Goal: Information Seeking & Learning: Learn about a topic

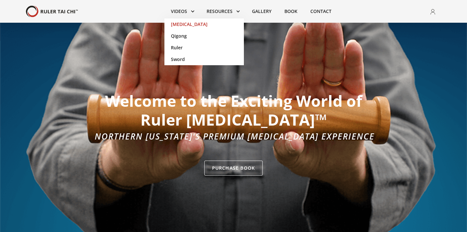
click at [178, 24] on link "[MEDICAL_DATA]" at bounding box center [203, 24] width 79 height 12
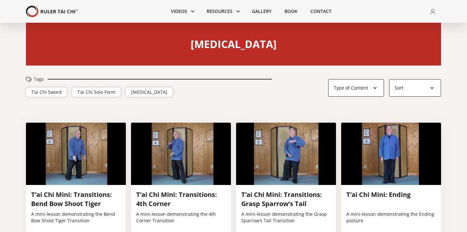
click at [436, 86] on div "Sort" at bounding box center [415, 87] width 52 height 17
click at [400, 119] on div "Oldest" at bounding box center [414, 116] width 41 height 6
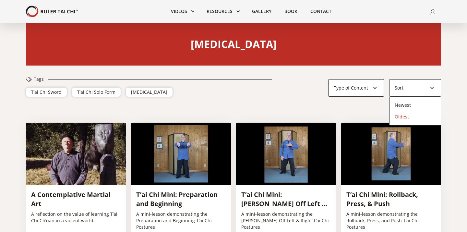
click at [404, 117] on div "Oldest" at bounding box center [414, 116] width 41 height 6
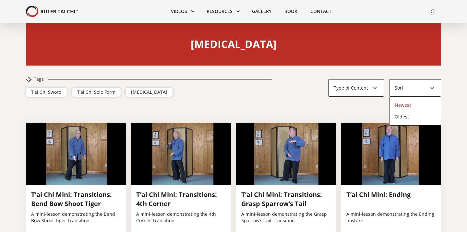
click at [402, 102] on div "Newest" at bounding box center [414, 105] width 41 height 6
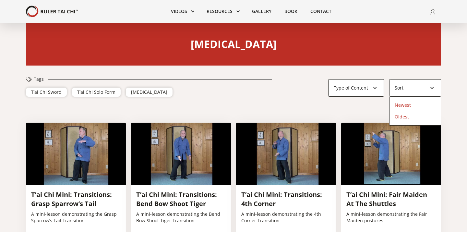
click at [401, 114] on div "Oldest" at bounding box center [414, 116] width 41 height 6
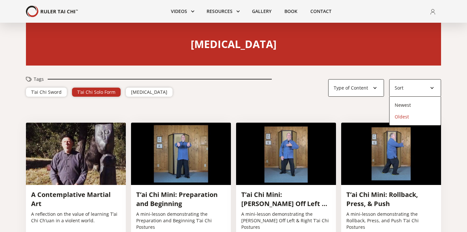
click at [96, 92] on div "T’ai Chi Solo Form" at bounding box center [96, 92] width 38 height 6
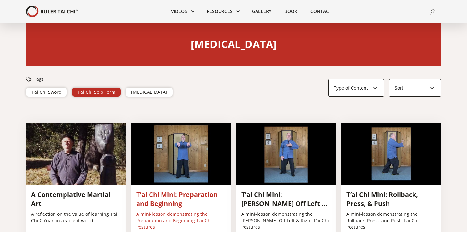
click at [161, 217] on p "A mini-lesson demonstrating the Preparation and Beginning T’ai Chi Postures" at bounding box center [180, 220] width 89 height 19
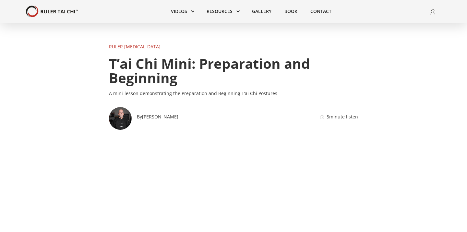
click at [432, 10] on img at bounding box center [432, 12] width 5 height 6
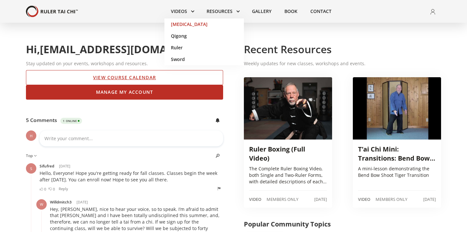
click at [176, 23] on link "[MEDICAL_DATA]" at bounding box center [203, 24] width 79 height 12
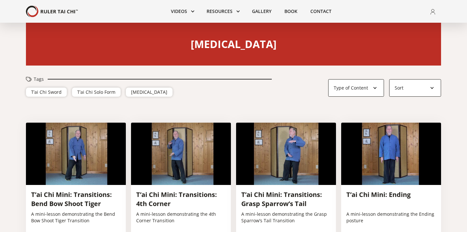
click at [431, 86] on div at bounding box center [431, 88] width 5 height 5
click at [402, 105] on div "Newest" at bounding box center [414, 105] width 41 height 6
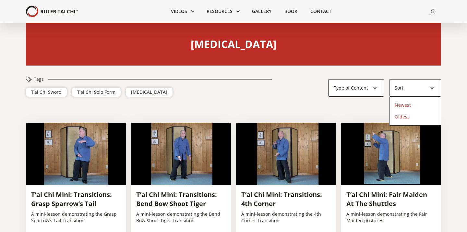
click at [399, 115] on div "Oldest" at bounding box center [414, 116] width 41 height 6
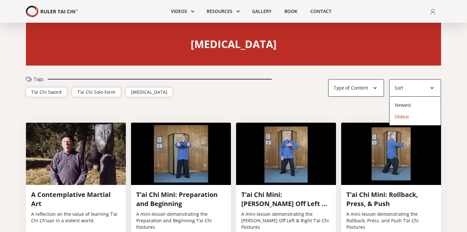
click at [348, 107] on div "Tags T’ai Chi Sword T’ai Chi Solo Form T'ai Chi Type of Content Video Article T…" at bounding box center [233, 88] width 415 height 47
click at [375, 86] on div at bounding box center [374, 88] width 5 height 5
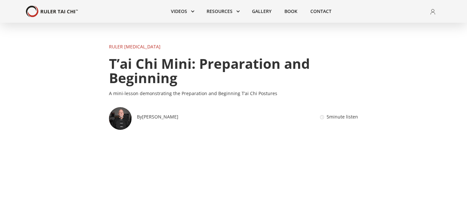
type input "**********"
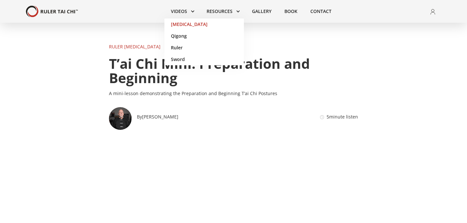
click at [180, 22] on link "[MEDICAL_DATA]" at bounding box center [203, 24] width 79 height 12
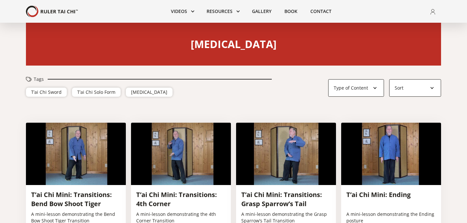
click at [431, 85] on div "Sort" at bounding box center [415, 87] width 52 height 17
click at [401, 114] on div "Oldest" at bounding box center [414, 116] width 41 height 6
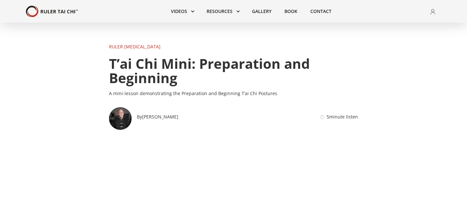
type input "**********"
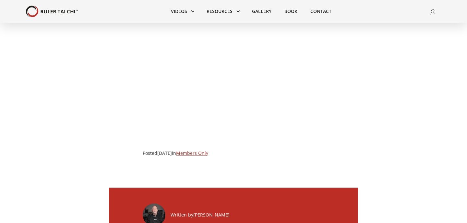
scroll to position [161, 0]
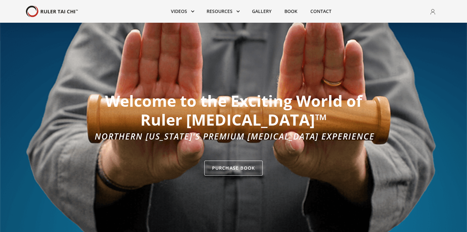
type input "**********"
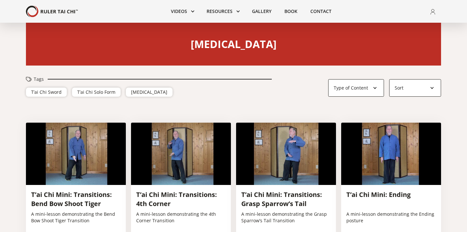
type input "**********"
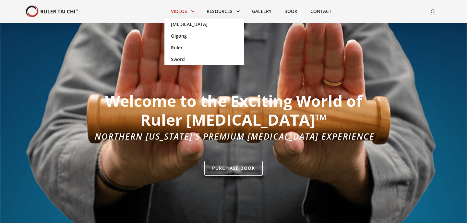
click at [177, 9] on link at bounding box center [182, 11] width 36 height 14
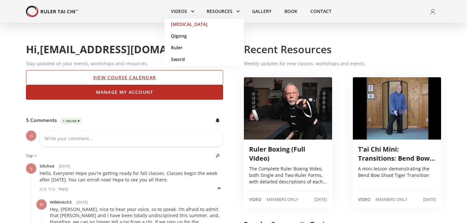
click at [176, 23] on link "[MEDICAL_DATA]" at bounding box center [203, 24] width 79 height 12
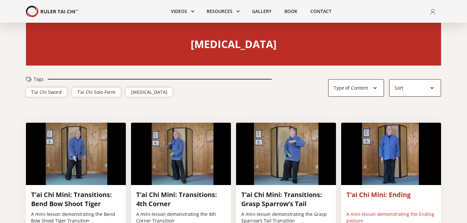
click at [367, 133] on img at bounding box center [391, 153] width 100 height 62
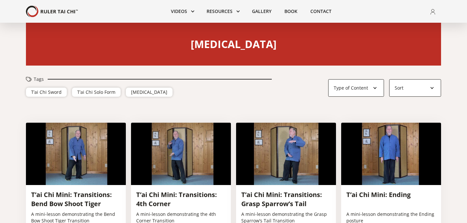
click at [432, 87] on div at bounding box center [431, 88] width 5 height 5
click at [400, 116] on div "Oldest" at bounding box center [414, 116] width 41 height 6
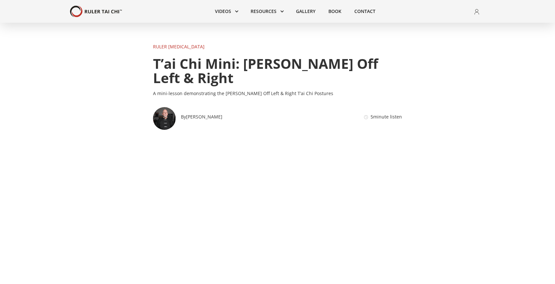
type input "**********"
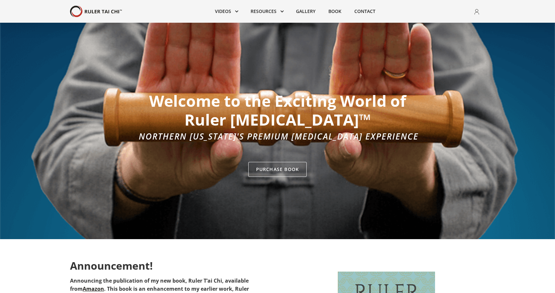
type input "**********"
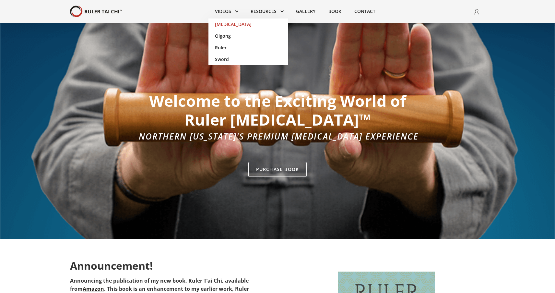
click at [223, 24] on link "[MEDICAL_DATA]" at bounding box center [247, 24] width 79 height 12
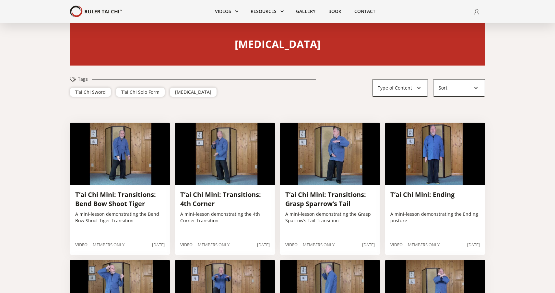
click at [478, 88] on div at bounding box center [475, 88] width 5 height 5
click at [445, 118] on div "Oldest" at bounding box center [458, 116] width 41 height 6
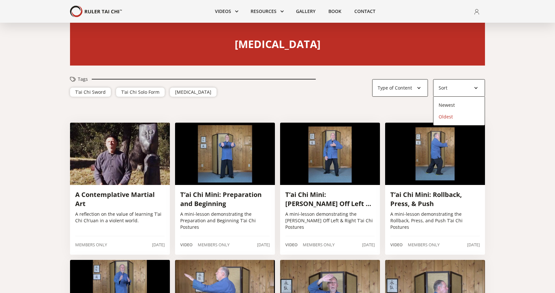
click at [500, 109] on div "Tags T’ai Chi Sword T’ai Chi Solo Form T'ai Chi Type of Content Video Article T…" at bounding box center [277, 88] width 555 height 47
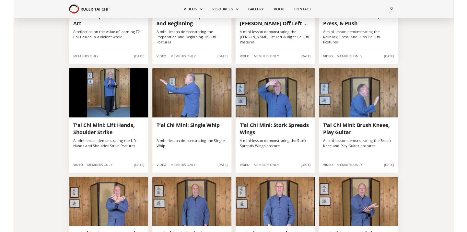
scroll to position [195, 0]
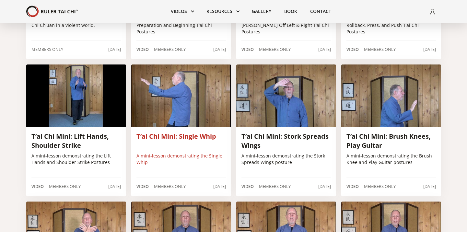
click at [147, 157] on p "A mini-lesson demonstrating the Single Whip" at bounding box center [180, 159] width 89 height 13
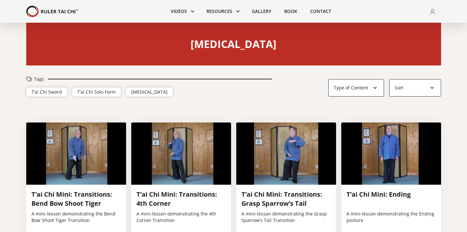
click at [432, 87] on div at bounding box center [432, 88] width 5 height 5
click at [401, 117] on div "Oldest" at bounding box center [415, 116] width 41 height 6
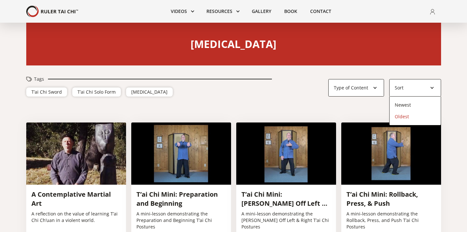
click at [432, 87] on div at bounding box center [432, 88] width 5 height 5
click at [401, 114] on div "Oldest" at bounding box center [415, 116] width 41 height 6
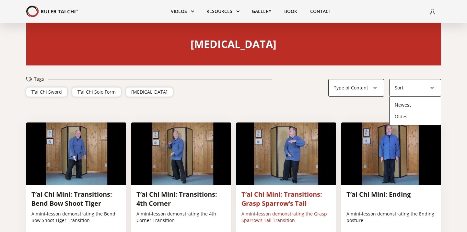
click at [285, 189] on div "T’ai Chi Mini: Transitions: Grasp Sparrow’s Tail A mini-lesson demonstrating th…" at bounding box center [286, 219] width 100 height 68
click at [274, 162] on img at bounding box center [286, 153] width 100 height 62
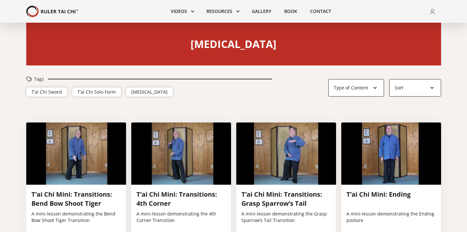
click at [431, 87] on div at bounding box center [432, 88] width 5 height 5
click at [400, 117] on div "Oldest" at bounding box center [415, 116] width 41 height 6
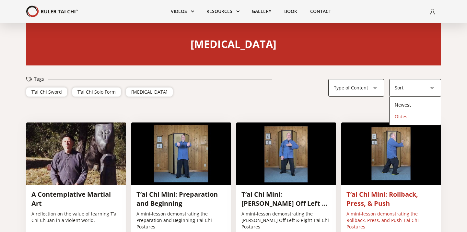
click at [410, 173] on img at bounding box center [391, 153] width 100 height 62
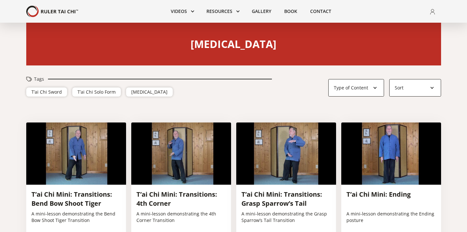
click at [432, 86] on div at bounding box center [432, 88] width 5 height 5
click at [402, 118] on div "Oldest" at bounding box center [415, 116] width 41 height 6
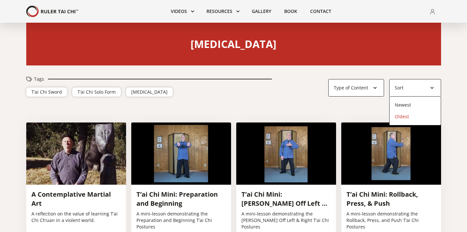
click at [401, 116] on div "Oldest" at bounding box center [415, 116] width 41 height 6
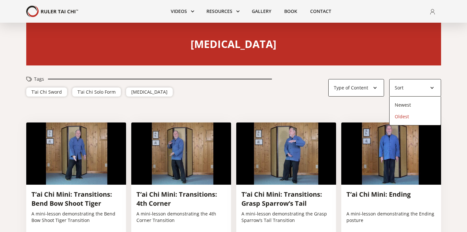
click at [401, 119] on div "Oldest" at bounding box center [415, 116] width 41 height 6
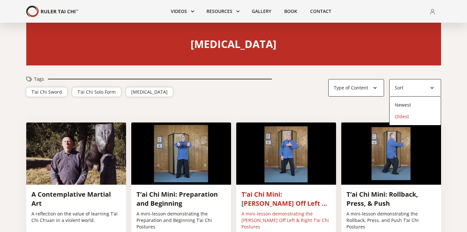
click at [249, 158] on img at bounding box center [286, 153] width 100 height 62
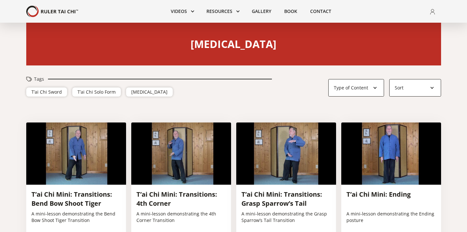
click at [431, 86] on div at bounding box center [432, 88] width 5 height 5
click at [401, 114] on div "Oldest" at bounding box center [415, 116] width 41 height 6
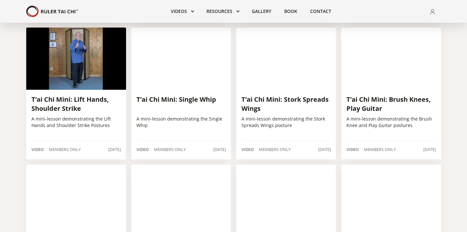
scroll to position [212, 0]
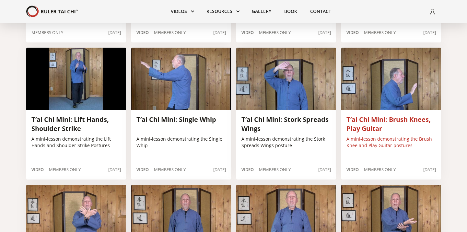
click at [359, 142] on p "A mini-lesson demonstrating the Brush Knee and Play Guitar postures" at bounding box center [390, 142] width 89 height 13
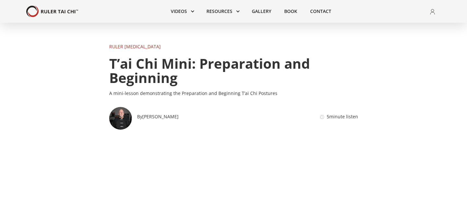
type input "**********"
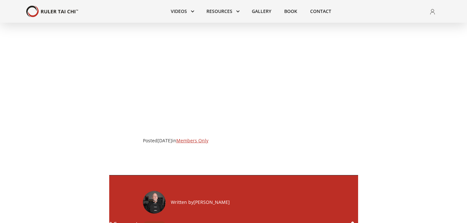
scroll to position [169, 0]
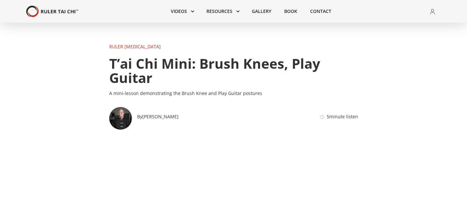
type input "**********"
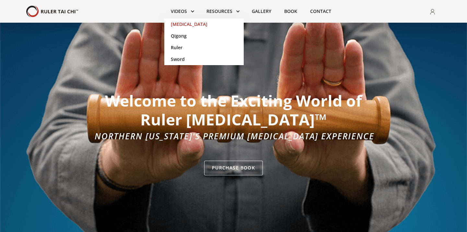
click at [177, 24] on link "[MEDICAL_DATA]" at bounding box center [203, 24] width 79 height 12
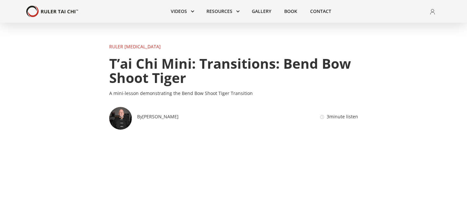
type input "**********"
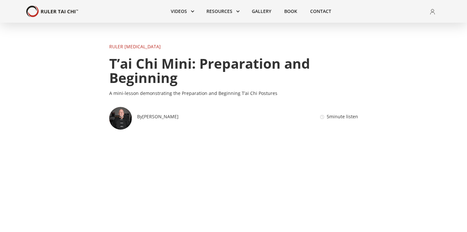
type input "**********"
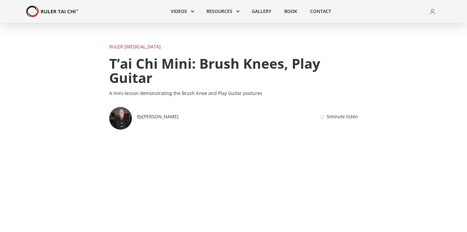
type input "**********"
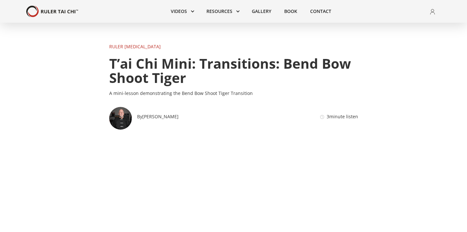
type input "**********"
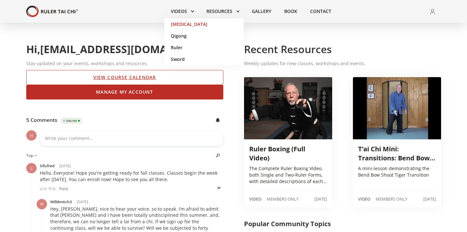
click at [181, 22] on link "[MEDICAL_DATA]" at bounding box center [203, 24] width 79 height 12
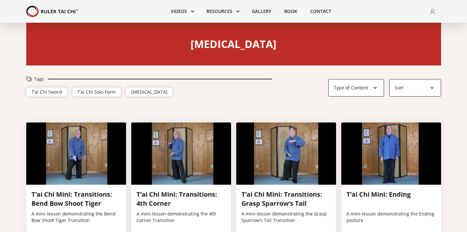
click at [431, 87] on div at bounding box center [432, 88] width 5 height 5
click at [403, 116] on div "Oldest" at bounding box center [415, 116] width 41 height 6
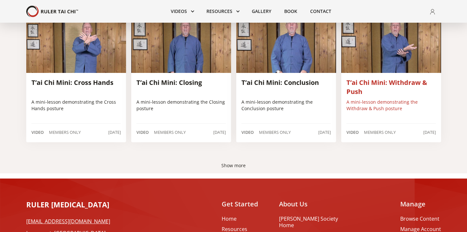
scroll to position [388, 0]
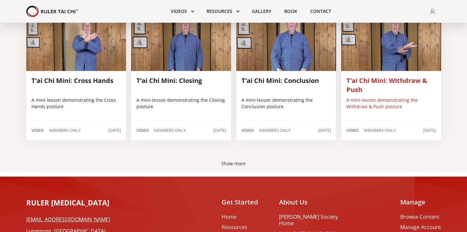
drag, startPoint x: 360, startPoint y: 87, endPoint x: 354, endPoint y: 99, distance: 13.3
click at [354, 99] on div "T’ai Chi Mini: Withdraw & Push A mini-lesson demonstrating the Withdraw & Push …" at bounding box center [391, 105] width 100 height 68
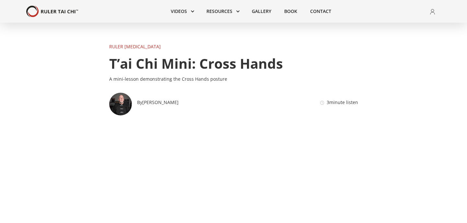
type input "**********"
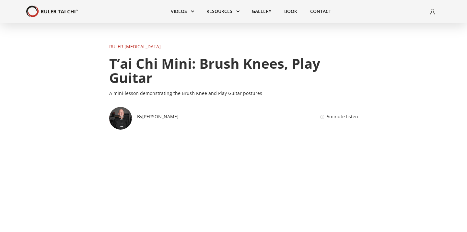
type input "**********"
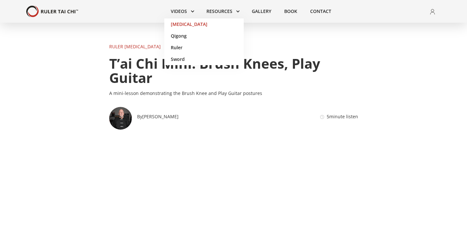
click at [180, 22] on link "[MEDICAL_DATA]" at bounding box center [203, 24] width 79 height 12
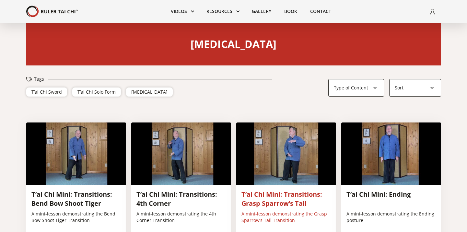
click at [263, 193] on h3 "T’ai Chi Mini: Transitions: Grasp Sparrow’s Tail" at bounding box center [285, 199] width 89 height 18
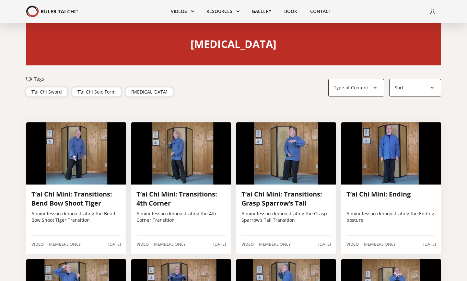
drag, startPoint x: 450, startPoint y: 228, endPoint x: 457, endPoint y: 264, distance: 36.2
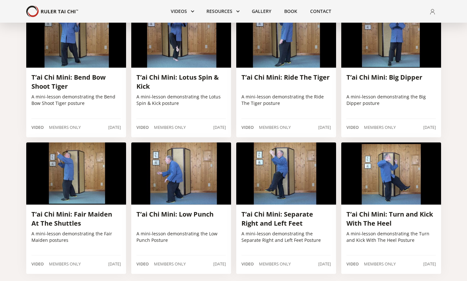
scroll to position [268, 0]
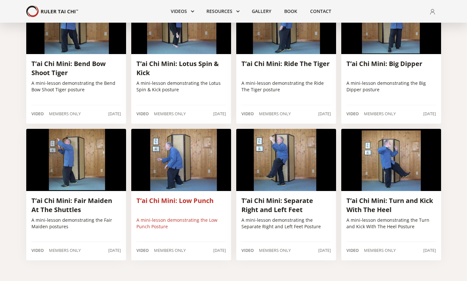
click at [146, 225] on p "A mini-lesson demonstrating the Low Punch Posture" at bounding box center [180, 223] width 89 height 13
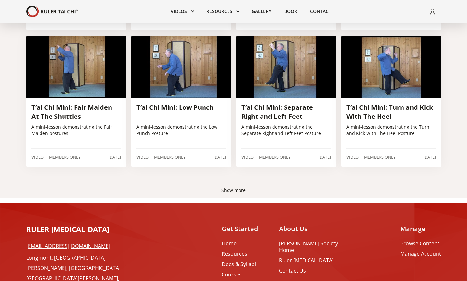
scroll to position [395, 0]
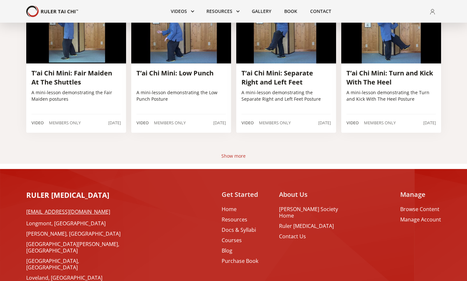
click at [231, 155] on div "Show more" at bounding box center [233, 156] width 24 height 6
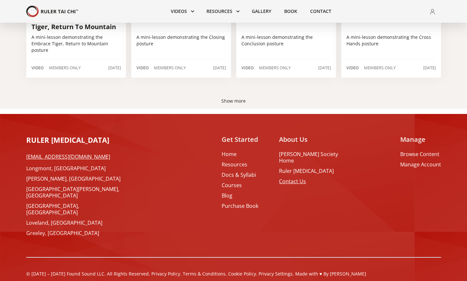
scroll to position [861, 0]
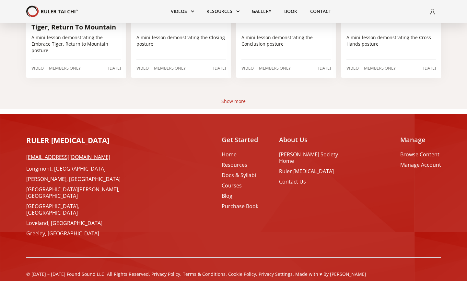
click at [234, 101] on div "Show more" at bounding box center [233, 101] width 24 height 6
